Goal: Information Seeking & Learning: Find contact information

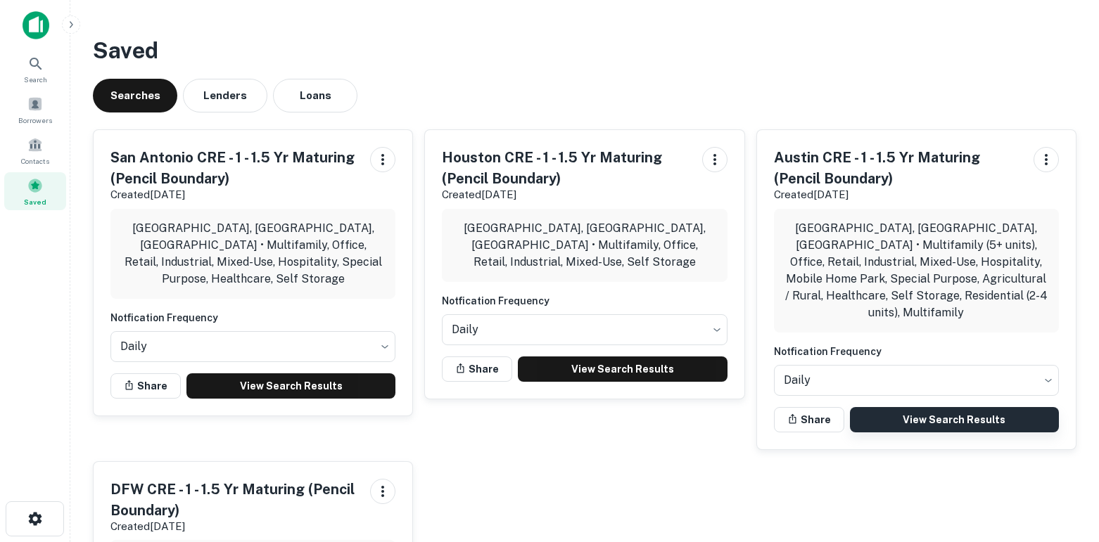
click at [956, 407] on link "View Search Results" at bounding box center [954, 419] width 209 height 25
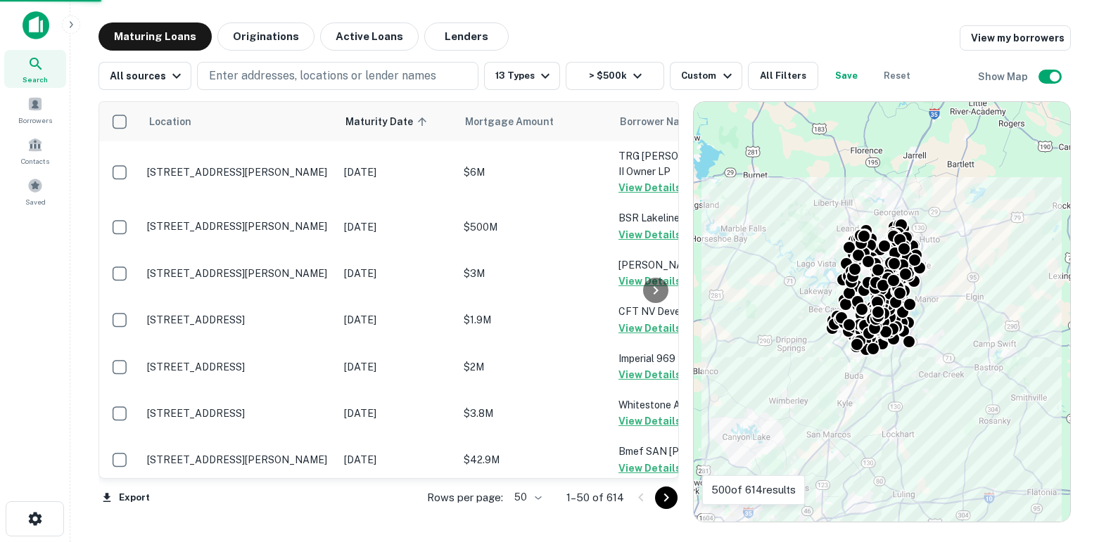
click at [533, 499] on body "Search Borrowers Contacts Saved Maturing Loans Originations Active Loans Lender…" at bounding box center [549, 271] width 1099 height 542
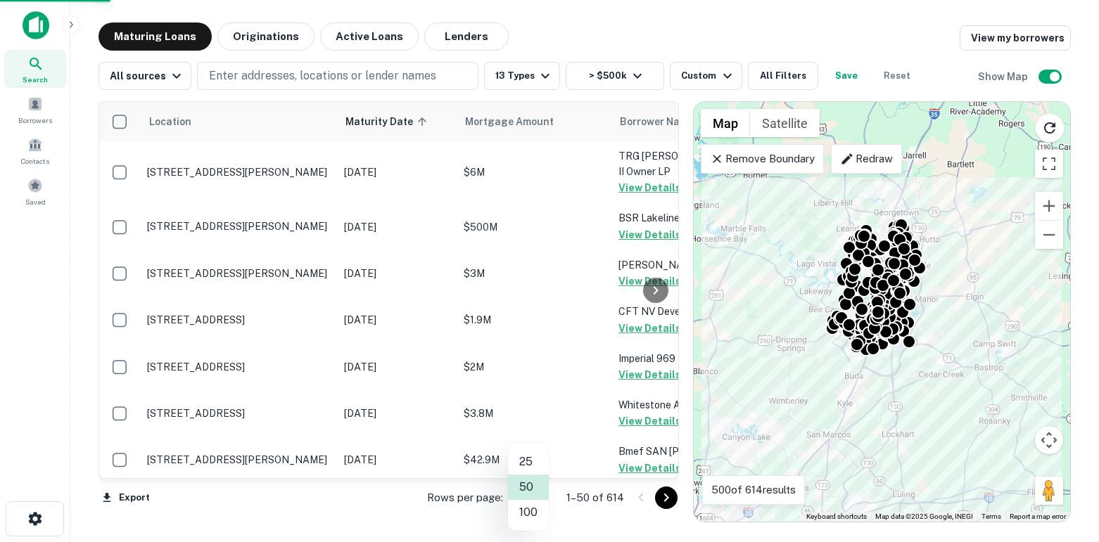
click at [530, 513] on li "100" at bounding box center [528, 512] width 41 height 25
click at [661, 500] on icon "Go to next page" at bounding box center [666, 498] width 17 height 17
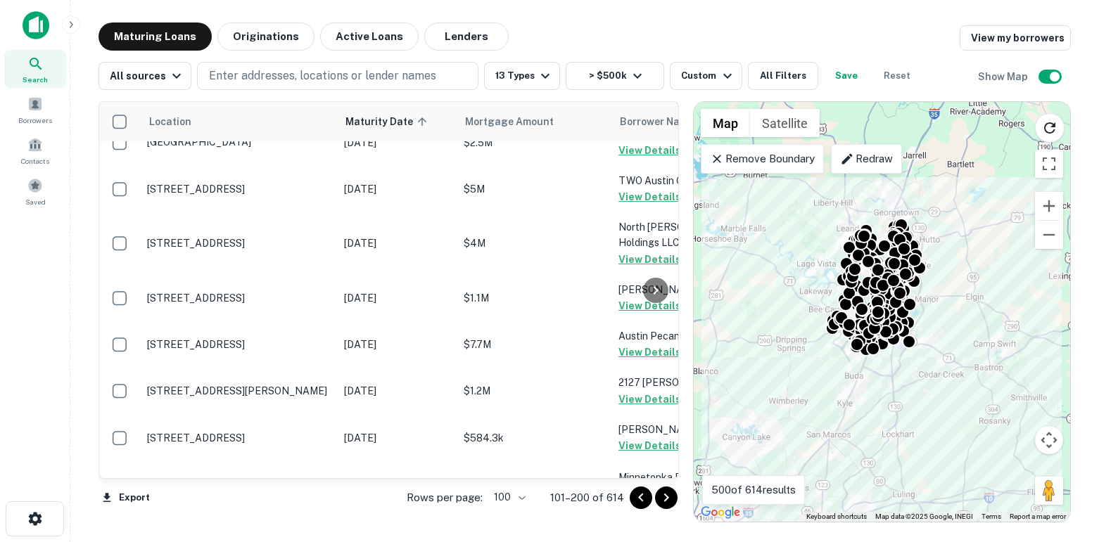
scroll to position [5094, 0]
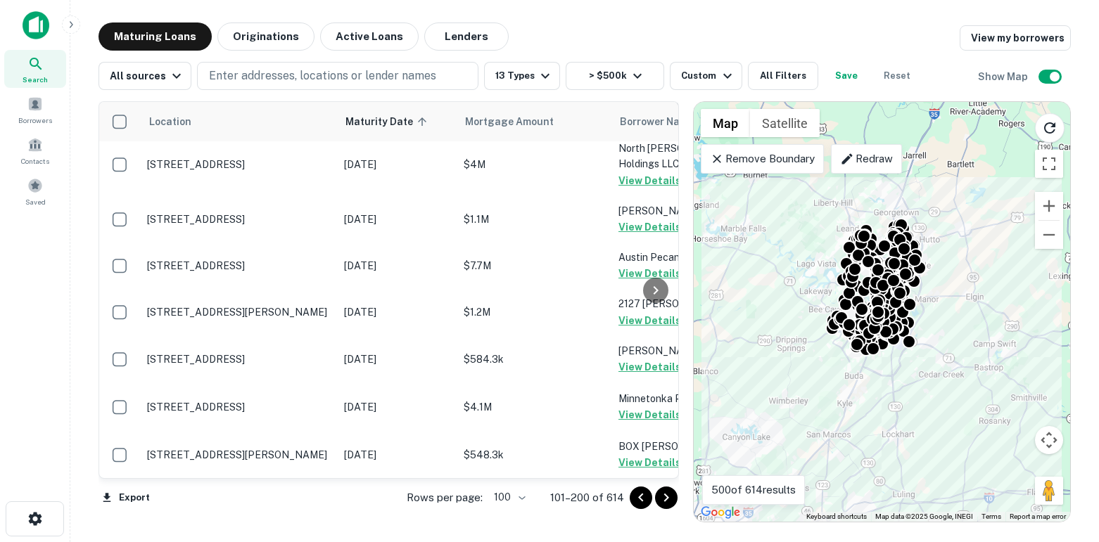
click at [666, 500] on icon "Go to next page" at bounding box center [666, 498] width 5 height 8
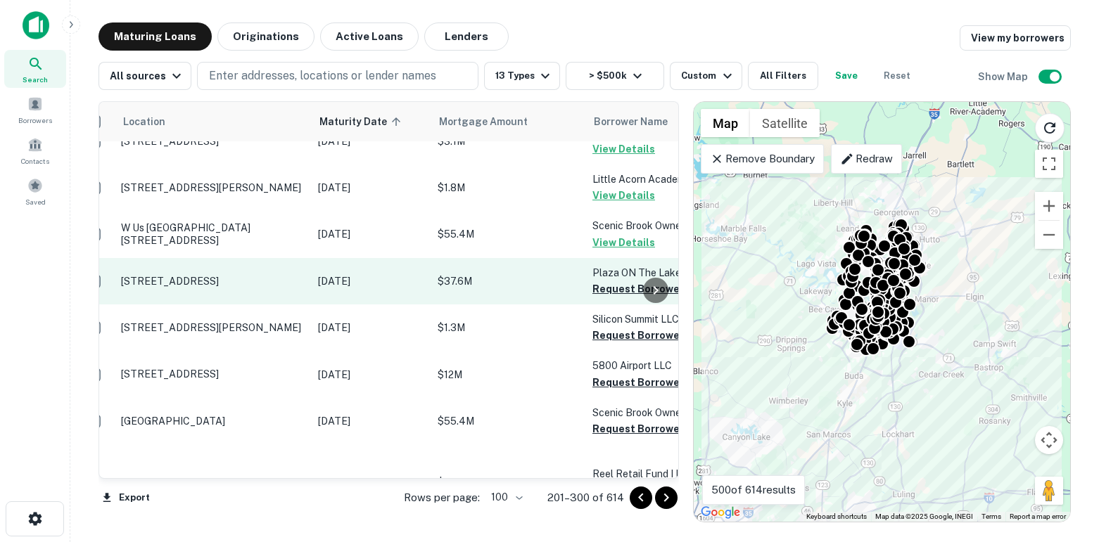
scroll to position [226, 30]
click at [595, 298] on button "Request Borrower Info" at bounding box center [646, 289] width 114 height 17
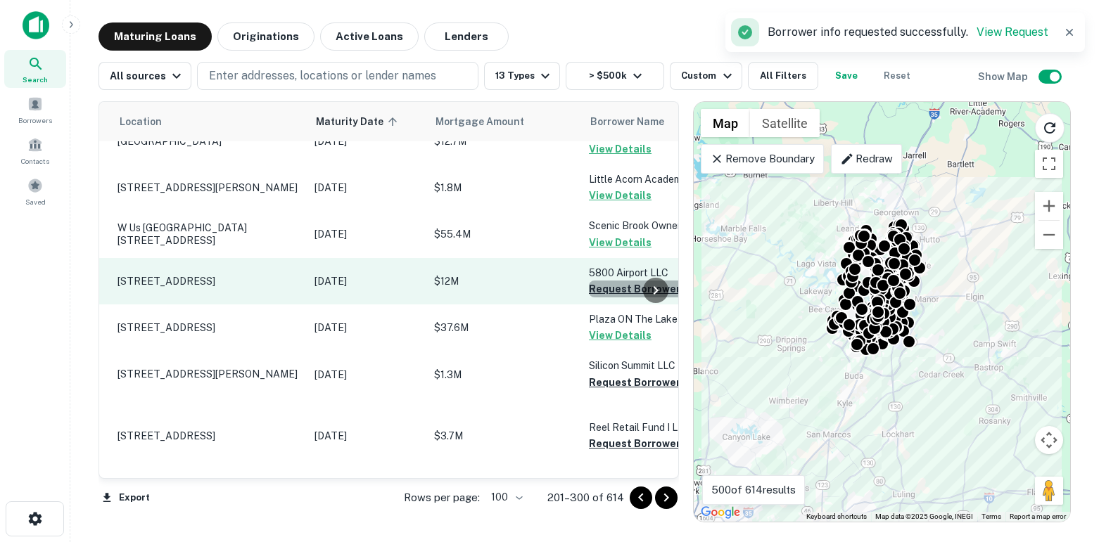
click at [597, 298] on button "Request Borrower Info" at bounding box center [646, 289] width 114 height 17
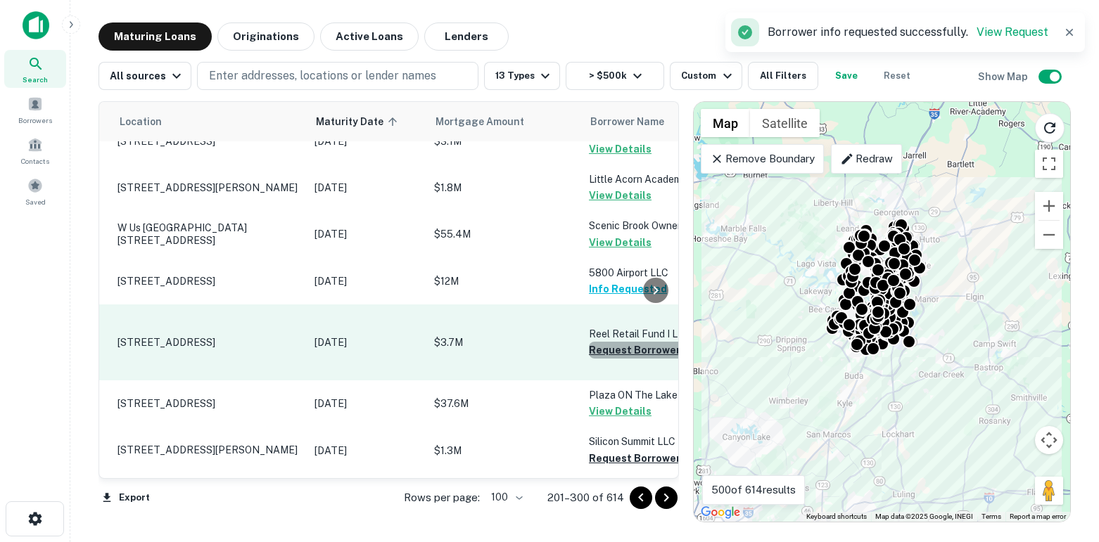
click at [606, 359] on button "Request Borrower Info" at bounding box center [646, 350] width 114 height 17
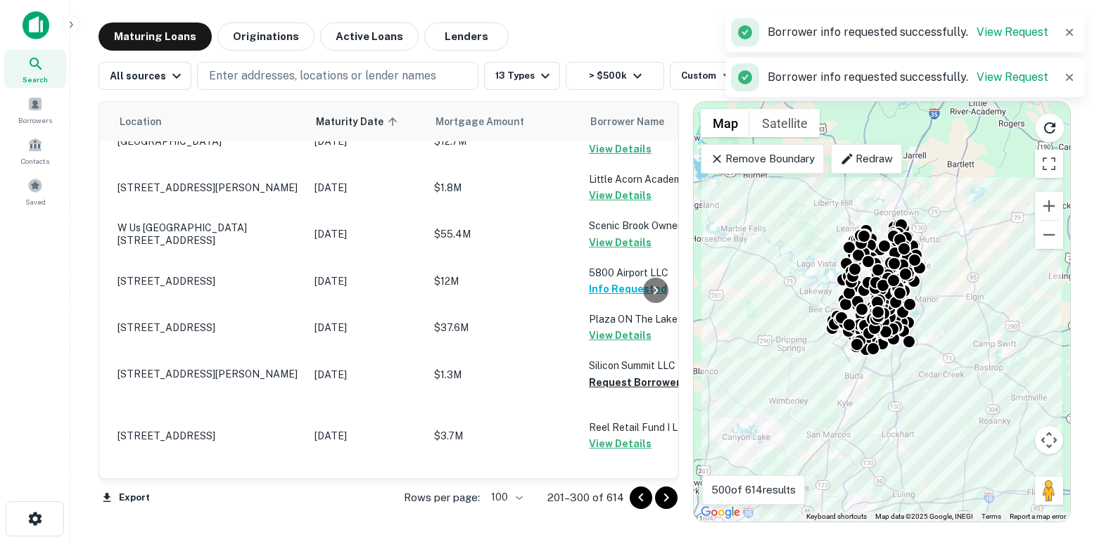
scroll to position [384, 30]
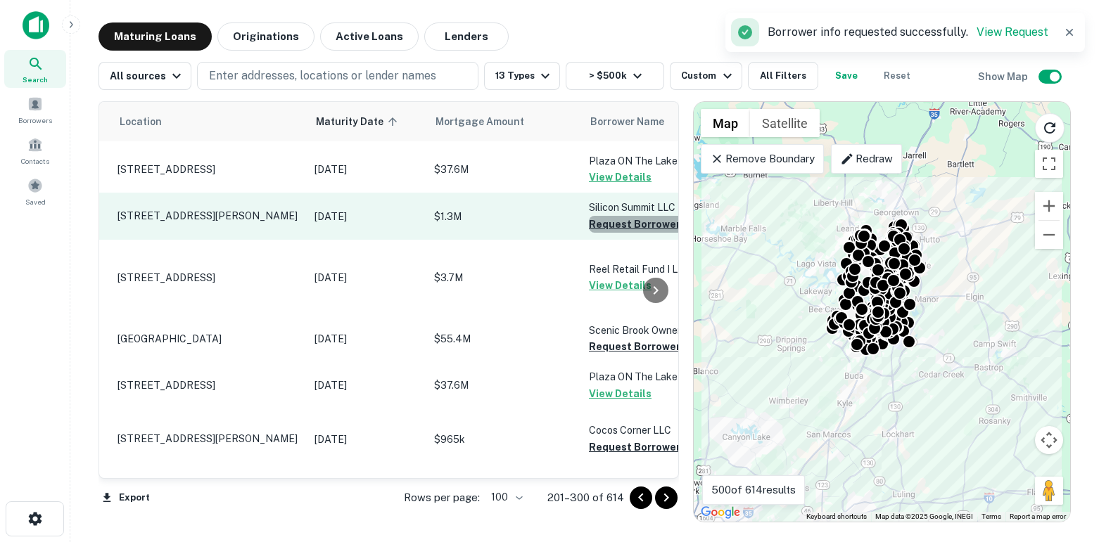
click at [607, 233] on button "Request Borrower Info" at bounding box center [646, 224] width 114 height 17
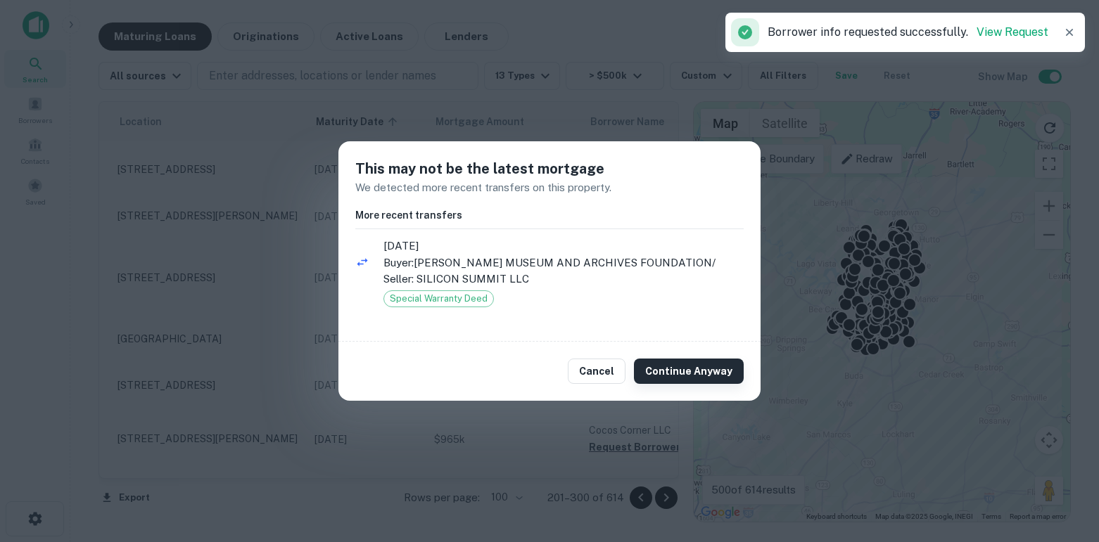
click at [691, 366] on button "Continue Anyway" at bounding box center [689, 371] width 110 height 25
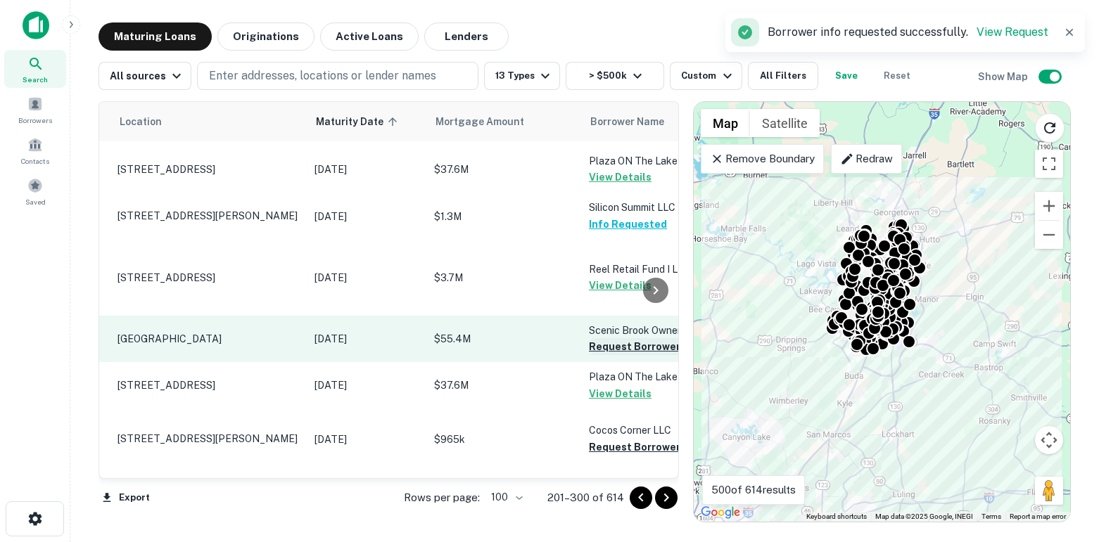
click at [604, 355] on button "Request Borrower Info" at bounding box center [646, 346] width 114 height 17
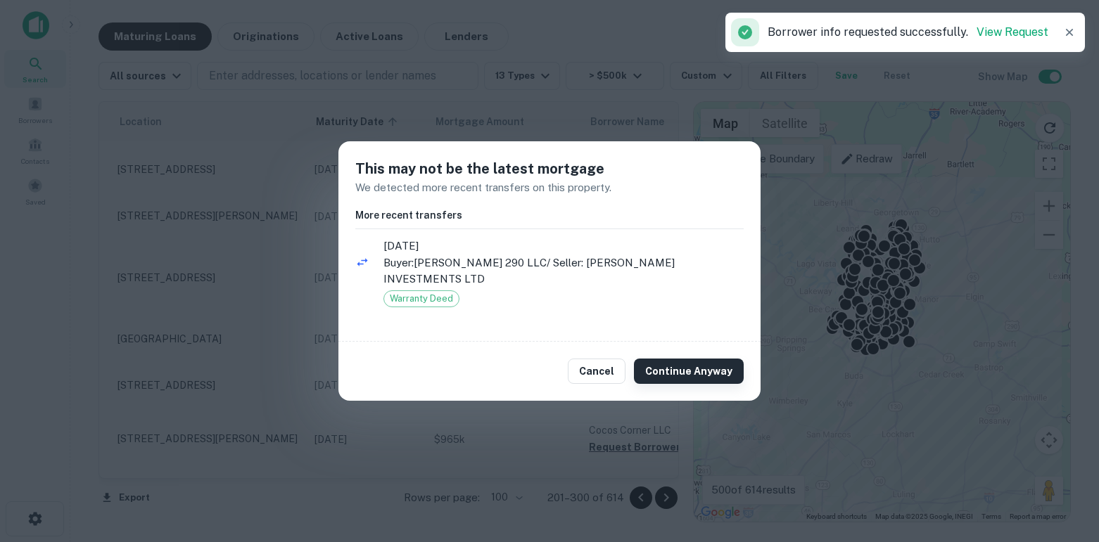
click at [678, 362] on button "Continue Anyway" at bounding box center [689, 371] width 110 height 25
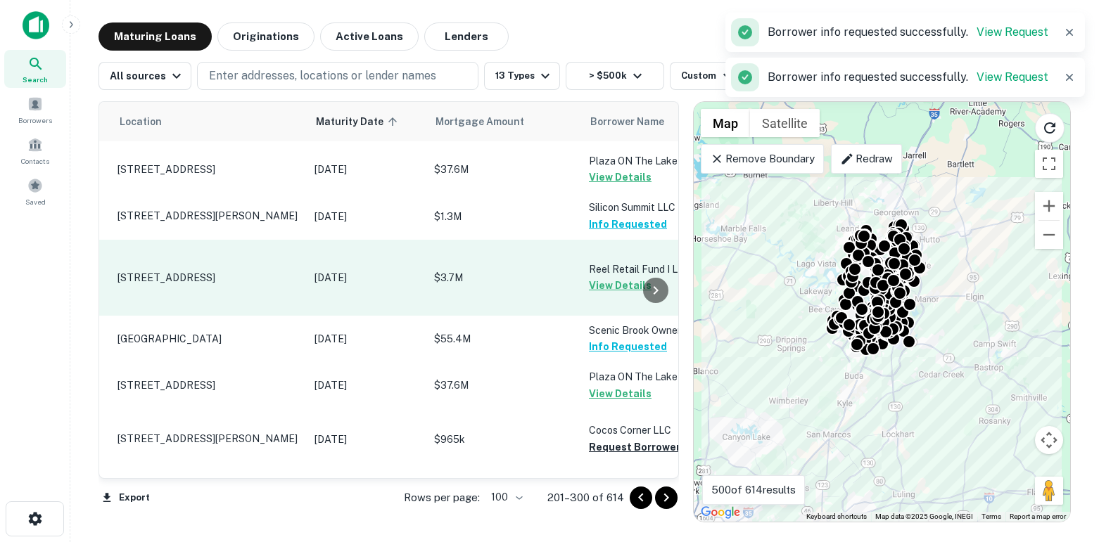
scroll to position [540, 30]
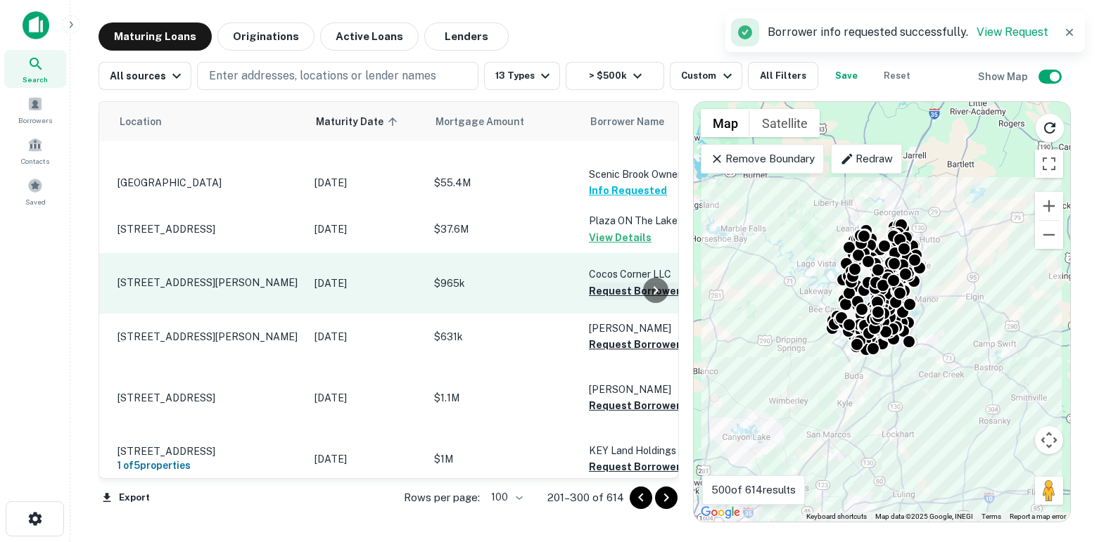
click at [606, 300] on button "Request Borrower Info" at bounding box center [646, 291] width 114 height 17
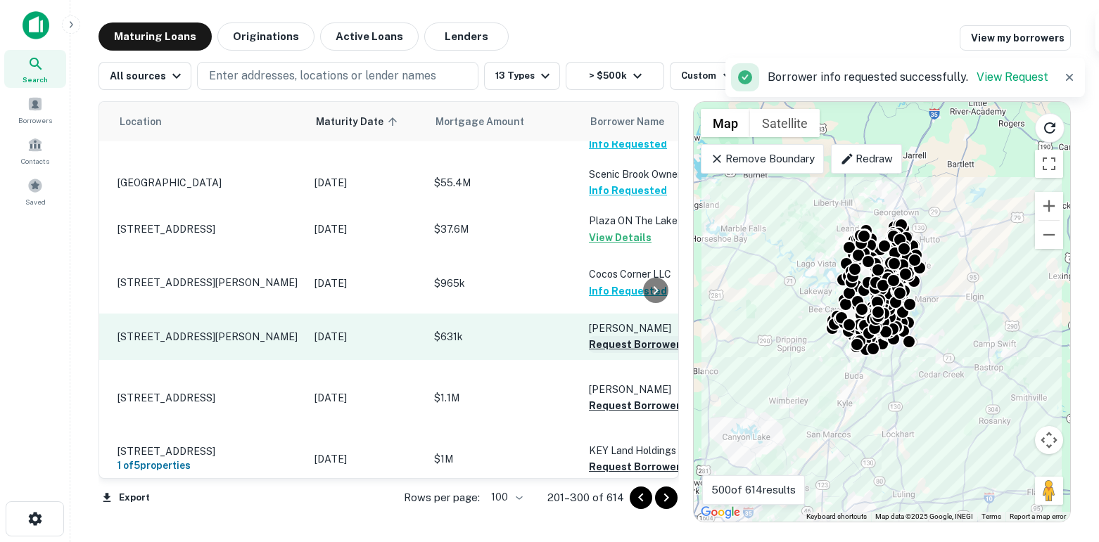
click at [608, 353] on button "Request Borrower Info" at bounding box center [646, 344] width 114 height 17
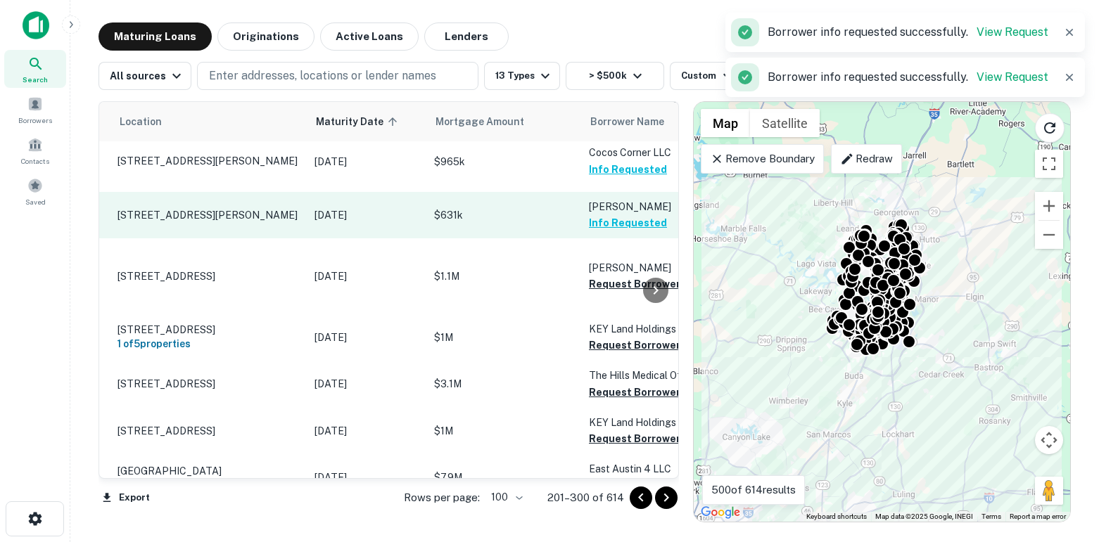
scroll to position [665, 30]
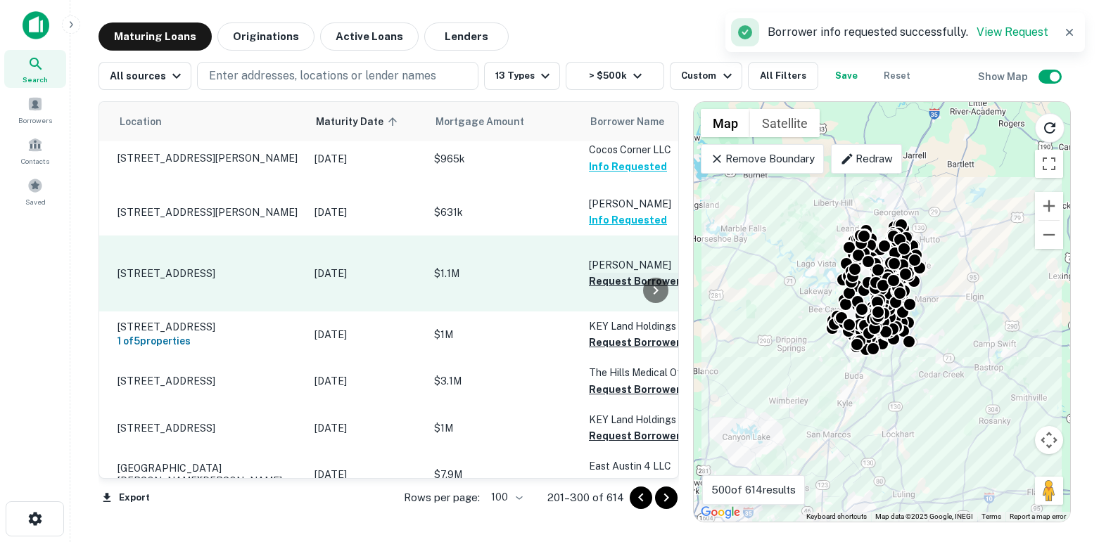
click at [607, 290] on button "Request Borrower Info" at bounding box center [646, 281] width 114 height 17
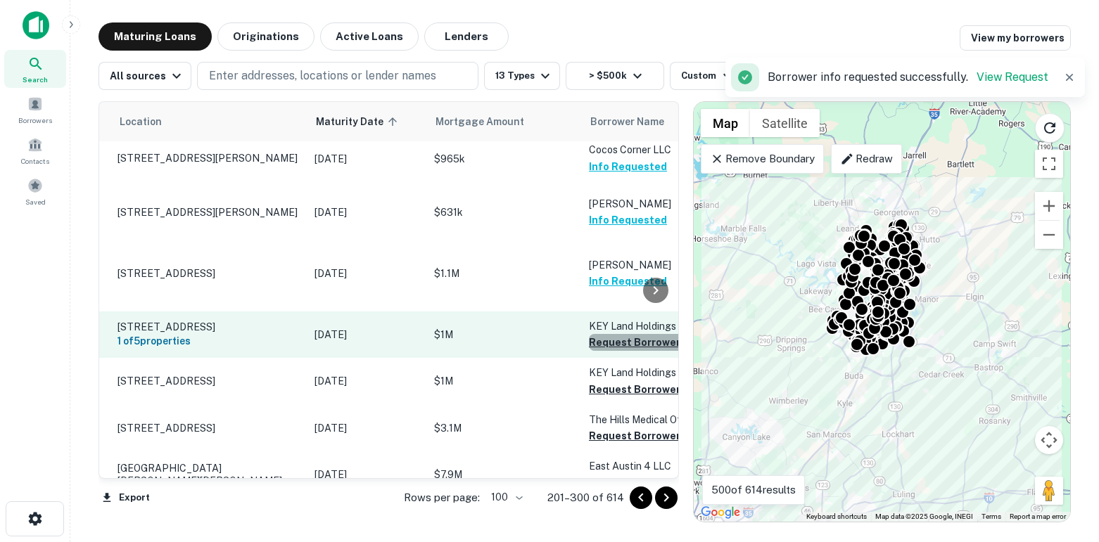
click at [611, 351] on button "Request Borrower Info" at bounding box center [646, 342] width 114 height 17
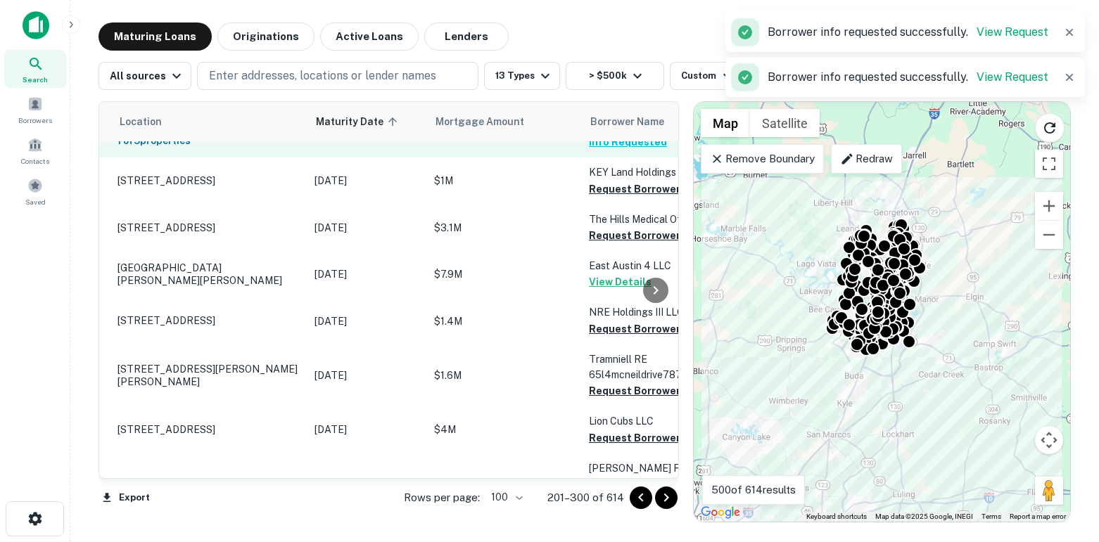
scroll to position [867, 30]
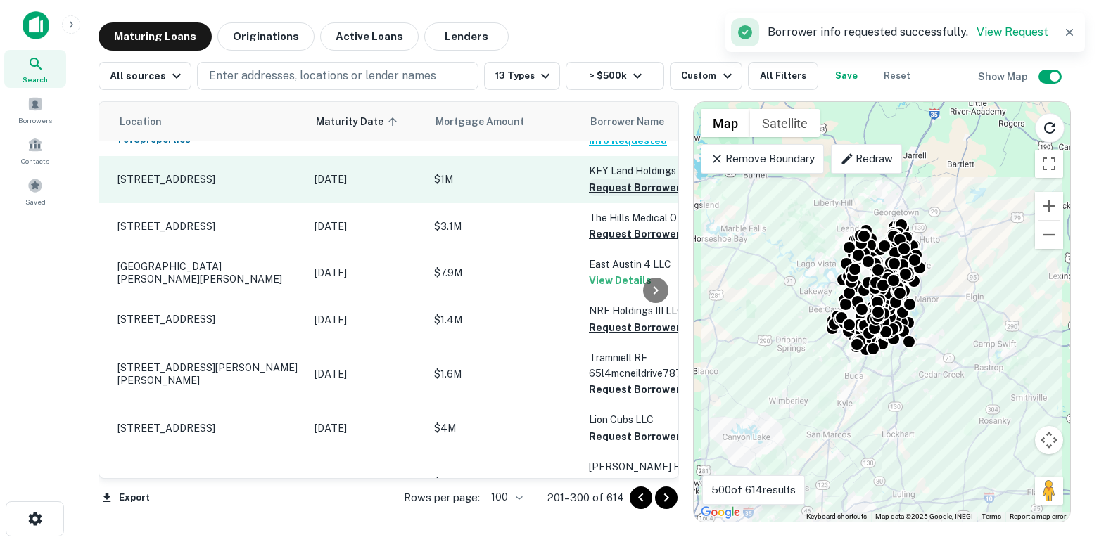
click at [594, 196] on button "Request Borrower Info" at bounding box center [646, 187] width 114 height 17
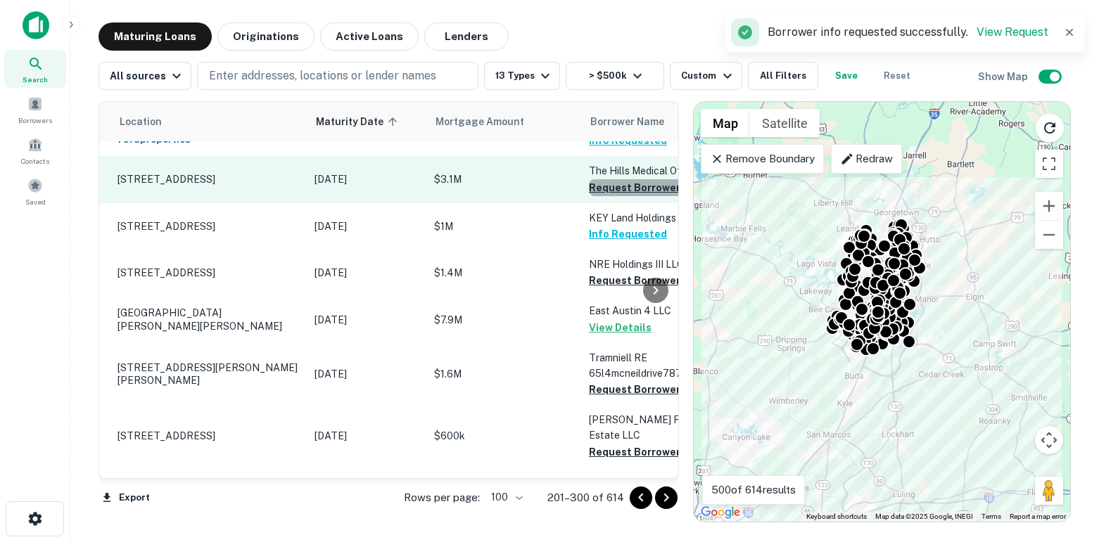
click at [599, 196] on button "Request Borrower Info" at bounding box center [646, 187] width 114 height 17
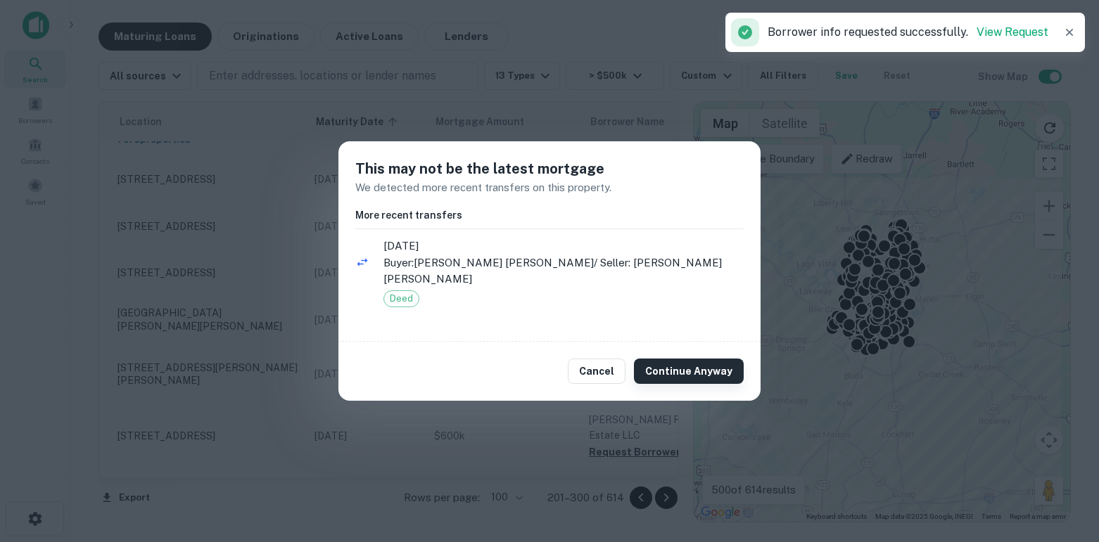
click at [678, 359] on button "Continue Anyway" at bounding box center [689, 371] width 110 height 25
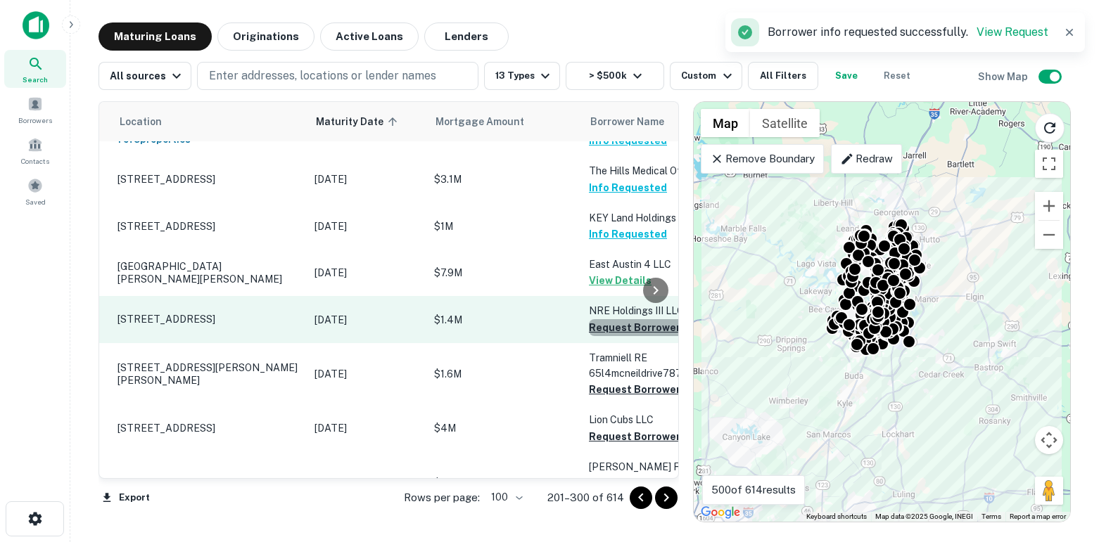
click at [606, 336] on button "Request Borrower Info" at bounding box center [646, 327] width 114 height 17
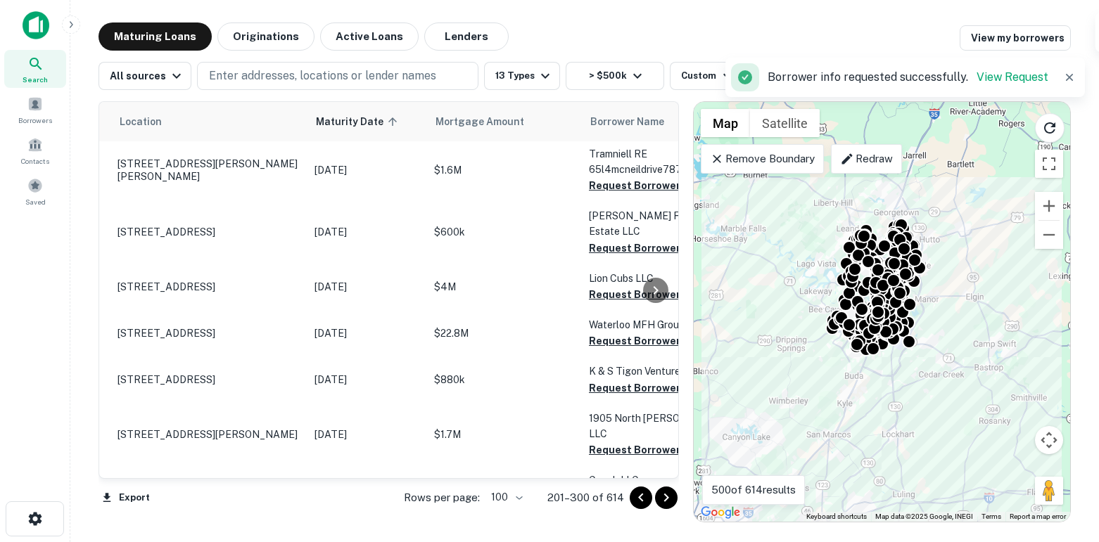
scroll to position [1072, 30]
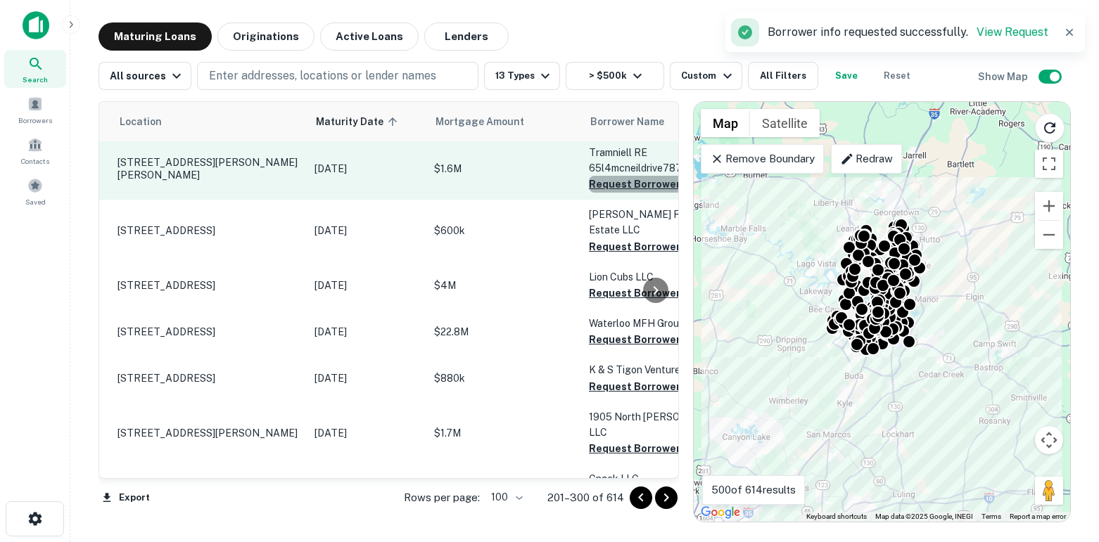
click at [601, 193] on button "Request Borrower Info" at bounding box center [646, 184] width 114 height 17
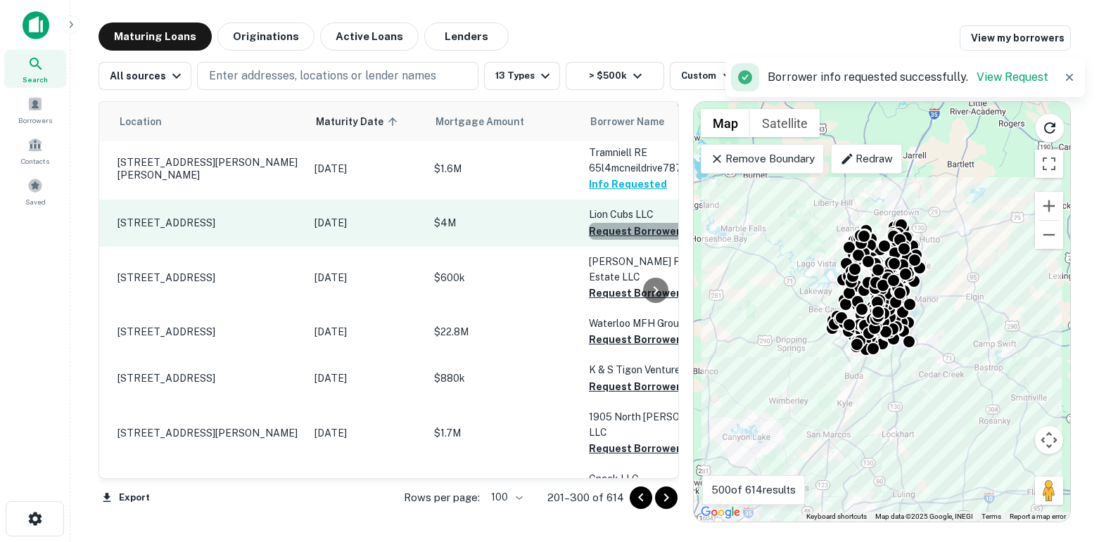
click at [599, 240] on button "Request Borrower Info" at bounding box center [646, 231] width 114 height 17
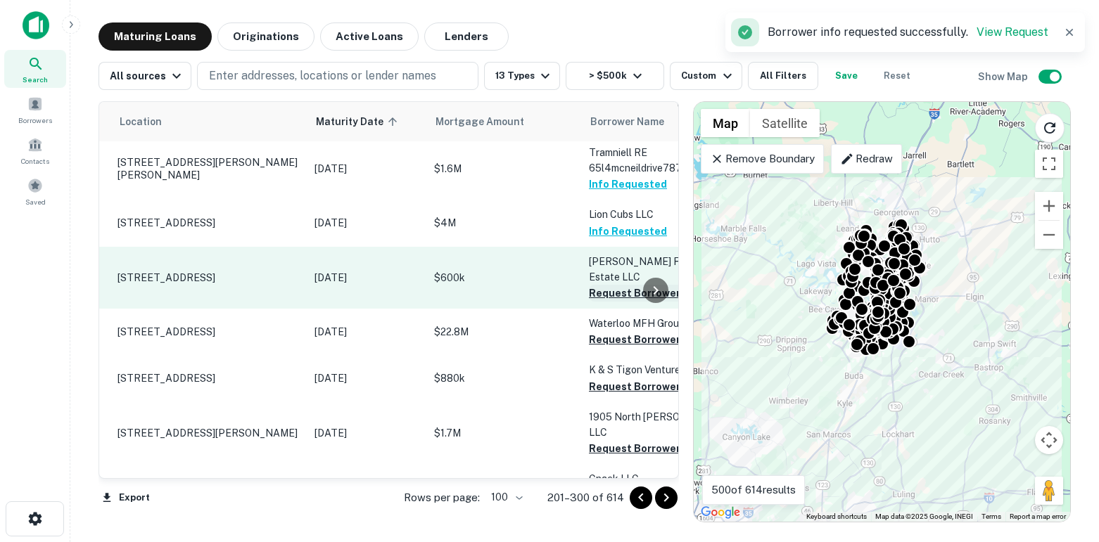
click at [606, 302] on button "Request Borrower Info" at bounding box center [646, 293] width 114 height 17
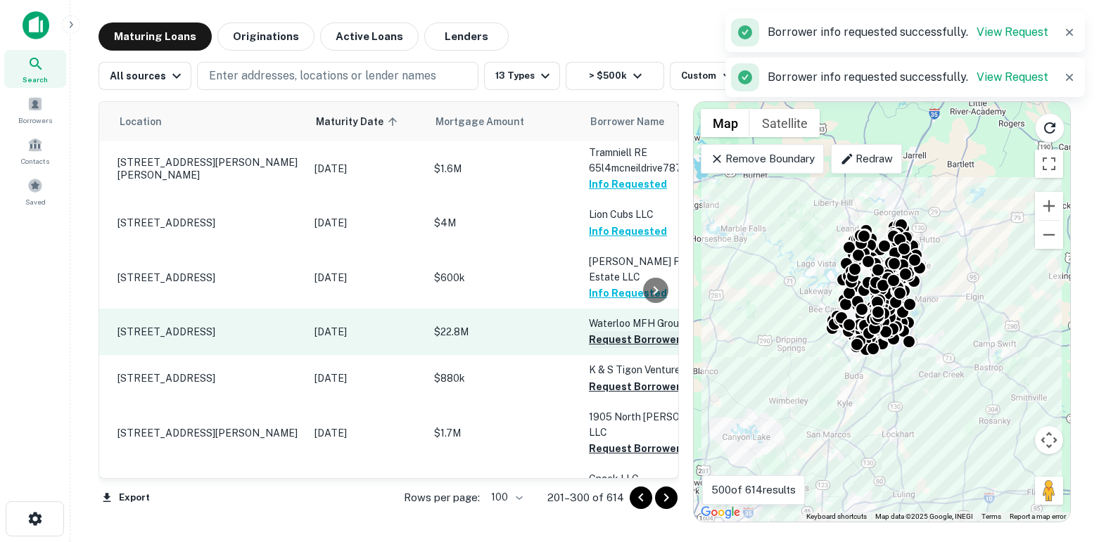
scroll to position [1186, 30]
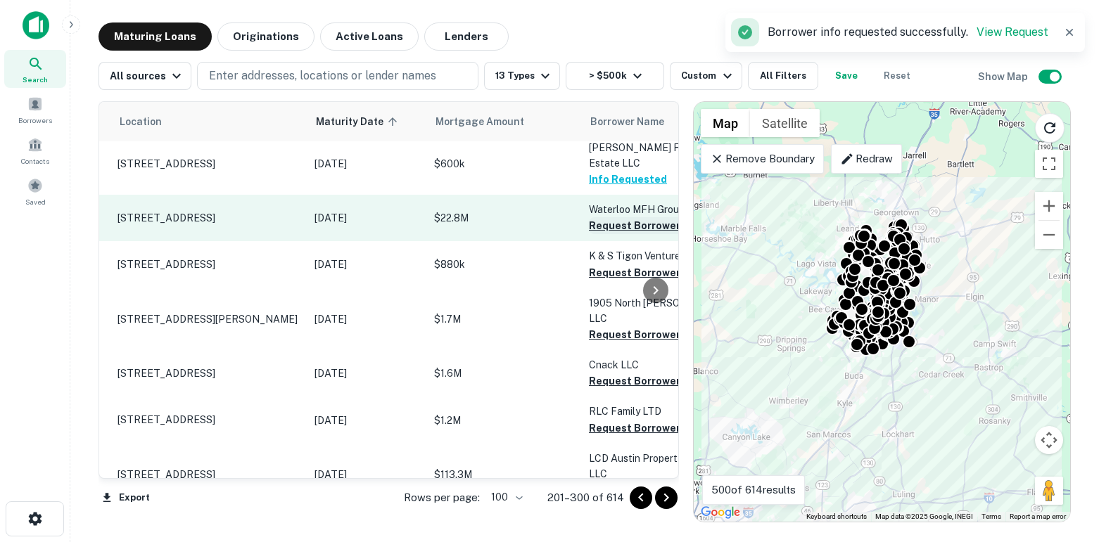
click at [601, 234] on button "Request Borrower Info" at bounding box center [646, 225] width 114 height 17
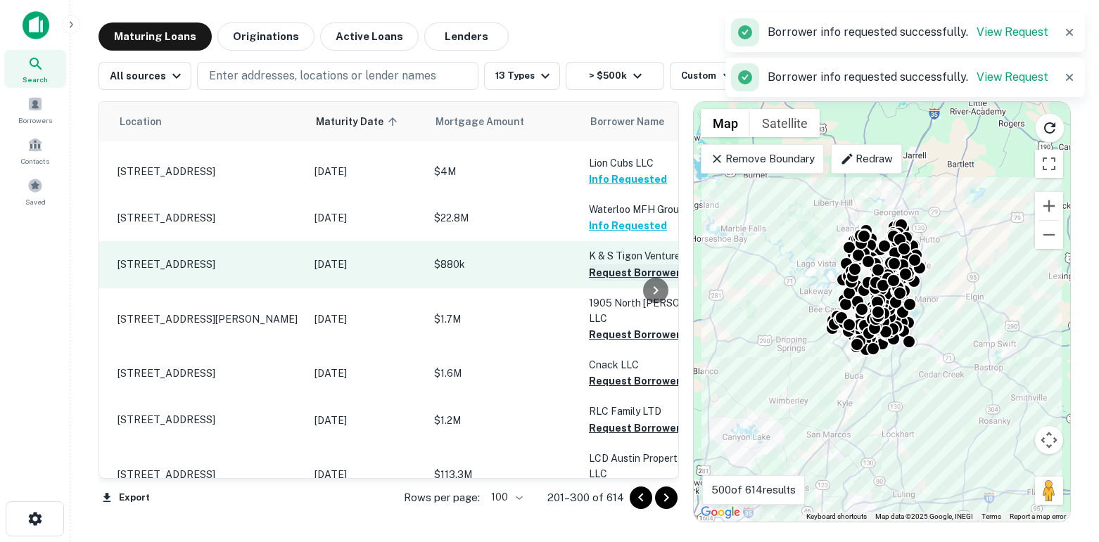
click at [599, 281] on button "Request Borrower Info" at bounding box center [646, 272] width 114 height 17
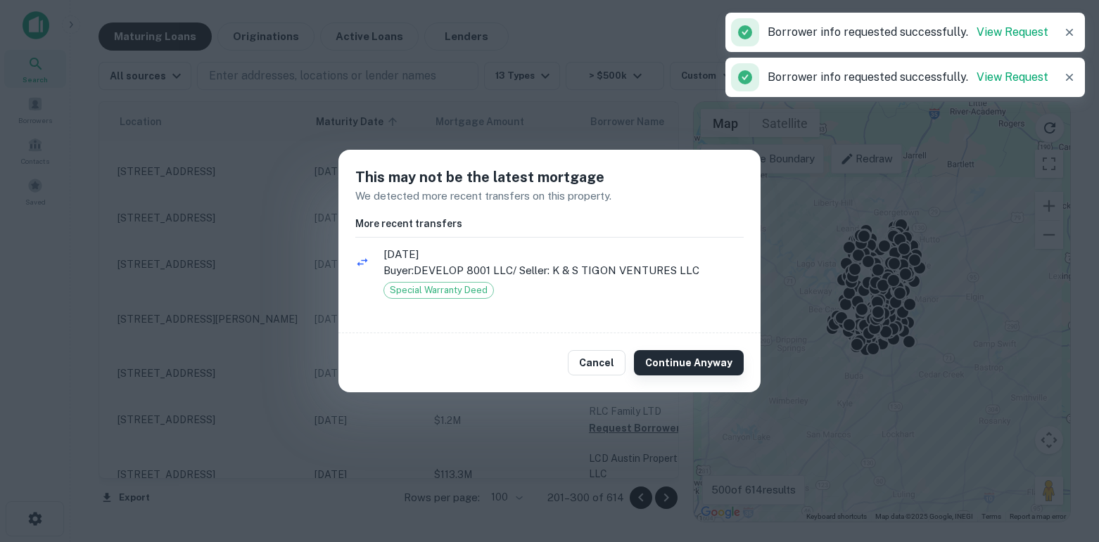
click at [684, 364] on button "Continue Anyway" at bounding box center [689, 362] width 110 height 25
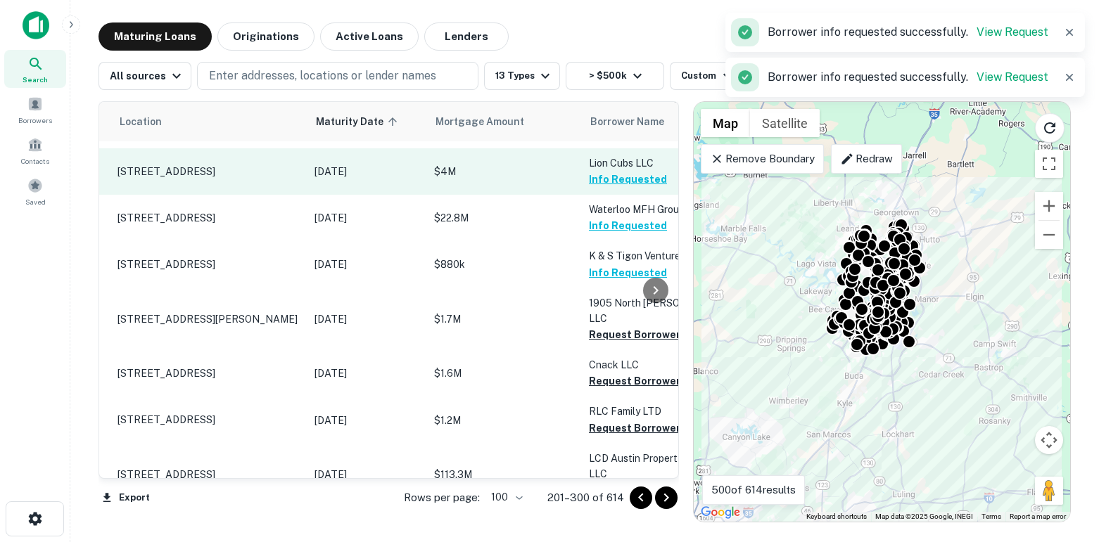
scroll to position [1291, 30]
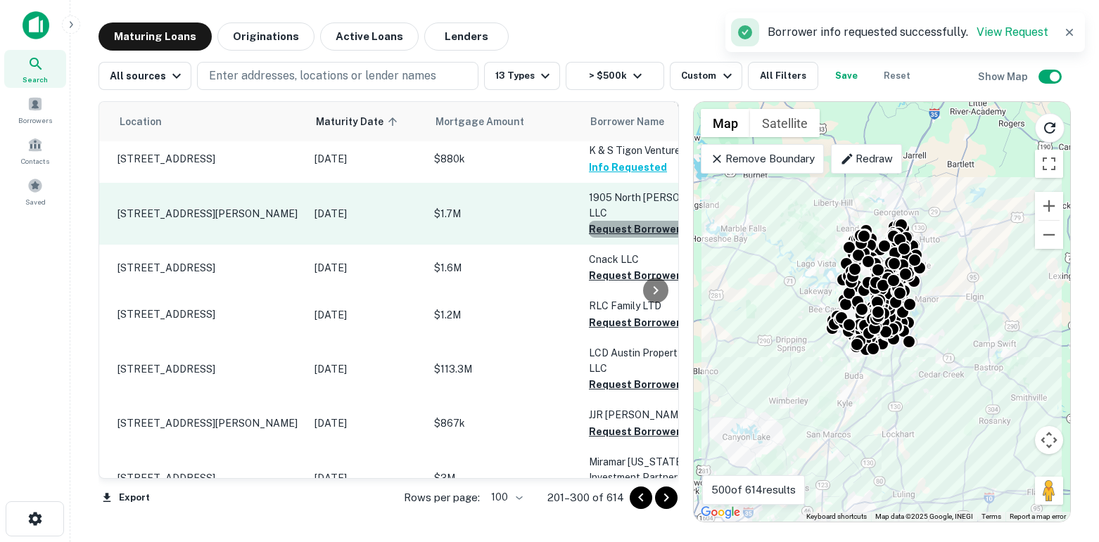
click at [598, 238] on button "Request Borrower Info" at bounding box center [646, 229] width 114 height 17
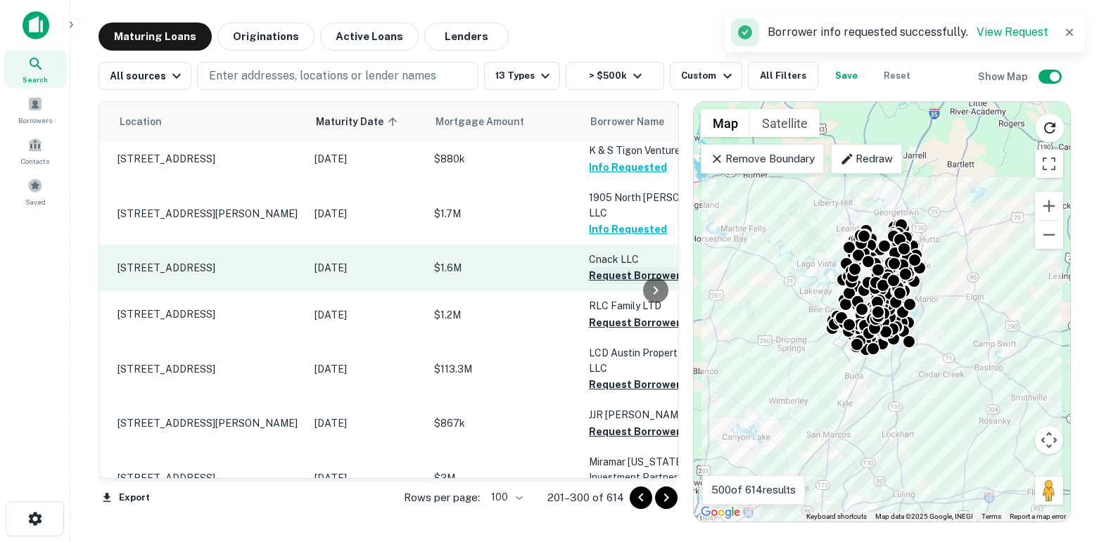
click at [602, 284] on button "Request Borrower Info" at bounding box center [646, 275] width 114 height 17
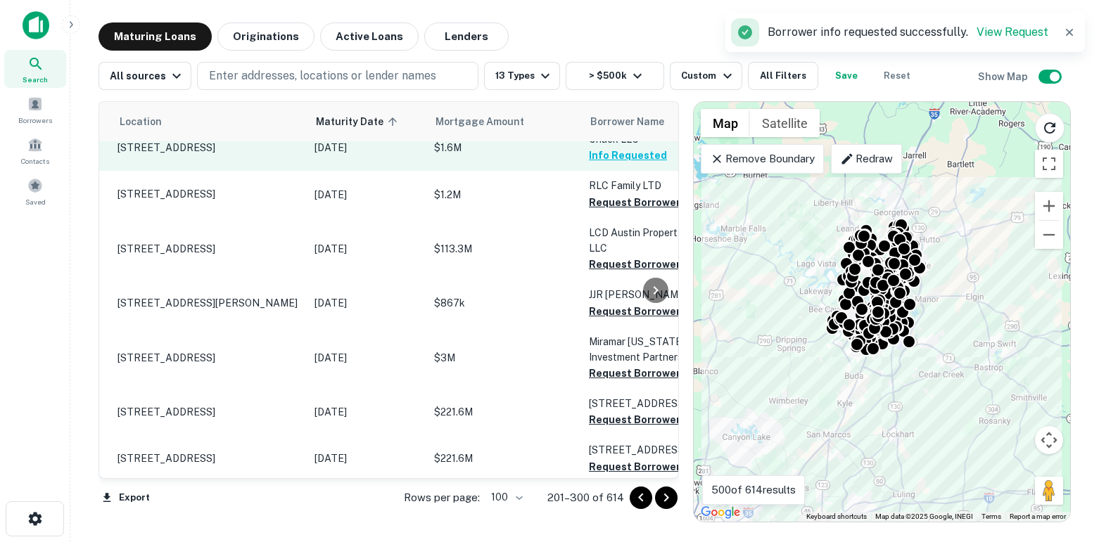
scroll to position [1443, 30]
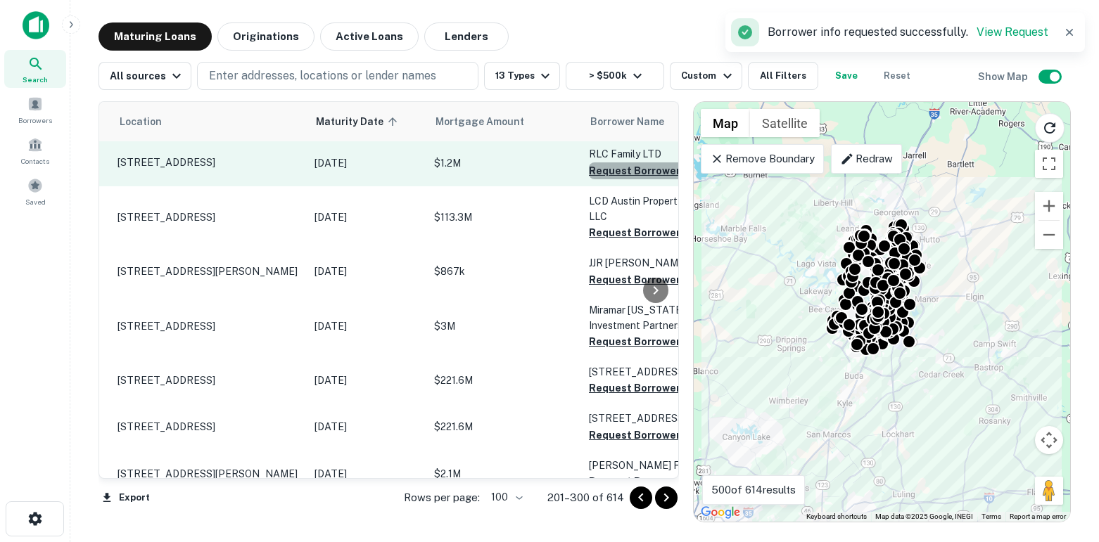
click at [597, 179] on button "Request Borrower Info" at bounding box center [646, 170] width 114 height 17
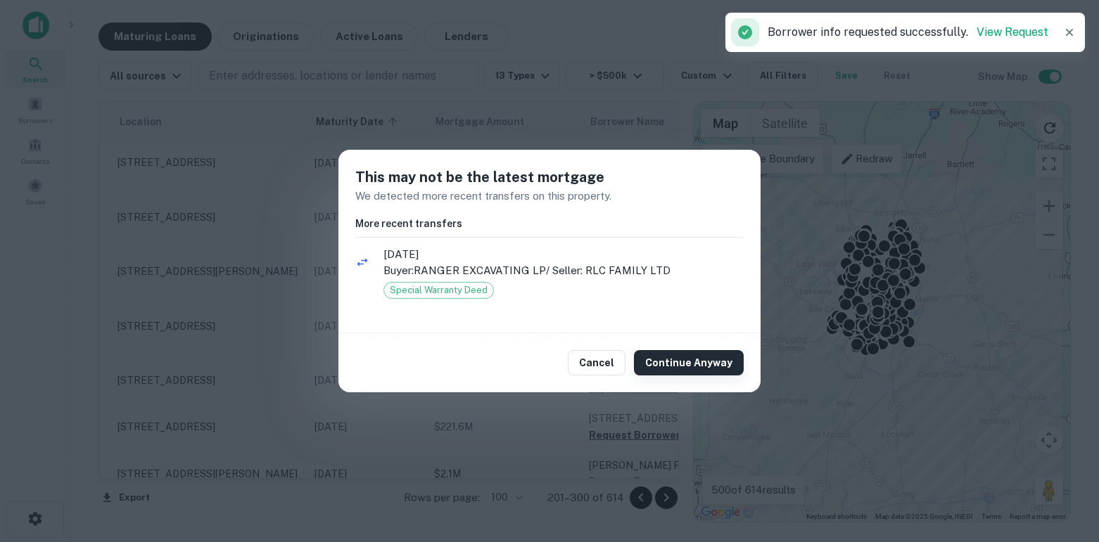
click at [655, 363] on button "Continue Anyway" at bounding box center [689, 362] width 110 height 25
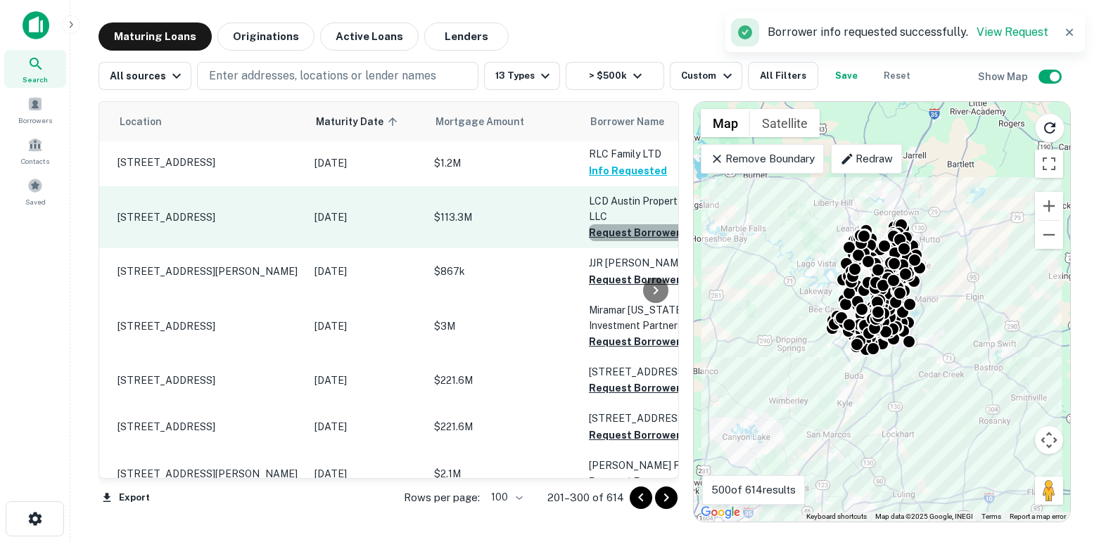
click at [613, 241] on button "Request Borrower Info" at bounding box center [646, 232] width 114 height 17
